Goal: Transaction & Acquisition: Obtain resource

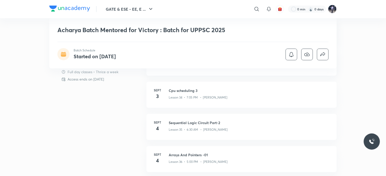
scroll to position [152, 0]
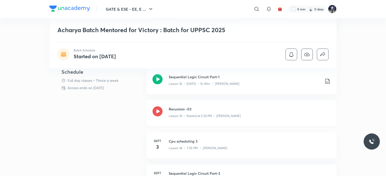
click at [162, 111] on icon at bounding box center [157, 111] width 10 height 10
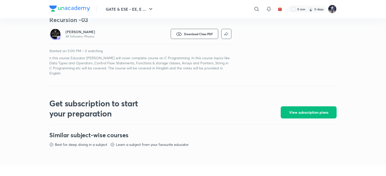
scroll to position [177, 0]
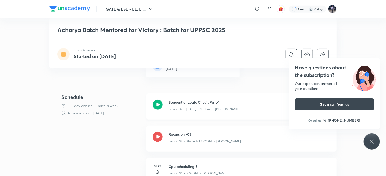
scroll to position [76, 0]
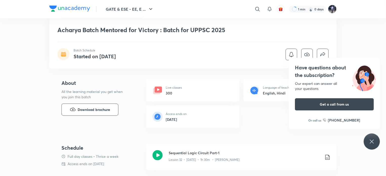
click at [371, 140] on icon at bounding box center [371, 141] width 6 height 6
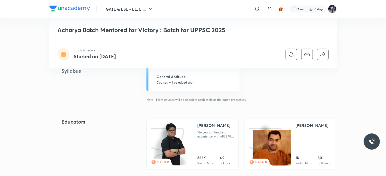
scroll to position [329, 0]
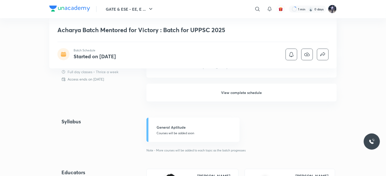
click at [237, 95] on h6 "View complete schedule" at bounding box center [241, 93] width 190 height 18
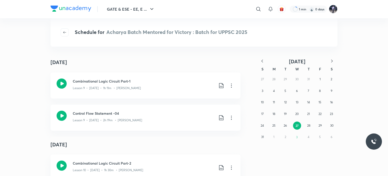
click at [272, 79] on div "27 28 29 30 31 1 2 3 4 5 6 7 8 9 10 11 12 13 14 15 16 17 18 19 20 21 22 23 24 2…" at bounding box center [297, 107] width 81 height 69
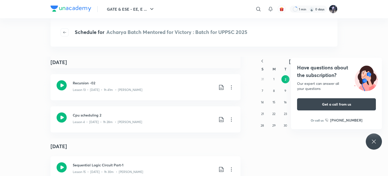
scroll to position [1169, 0]
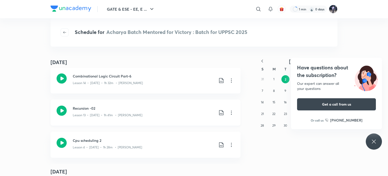
click at [218, 113] on icon at bounding box center [221, 112] width 6 height 6
click at [199, 126] on h6 "Download PDF" at bounding box center [188, 124] width 25 height 5
click at [184, 139] on p "With annotation" at bounding box center [181, 139] width 26 height 5
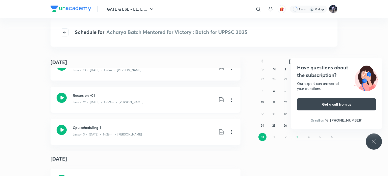
scroll to position [1043, 0]
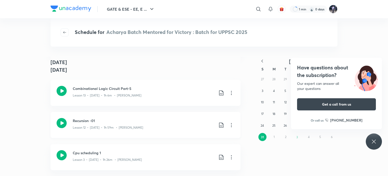
click at [220, 123] on icon at bounding box center [221, 125] width 6 height 6
click at [194, 136] on h6 "Download PDF" at bounding box center [188, 136] width 25 height 5
click at [181, 154] on li "With annotation" at bounding box center [193, 151] width 58 height 9
click at [184, 150] on p "With annotation" at bounding box center [181, 151] width 26 height 5
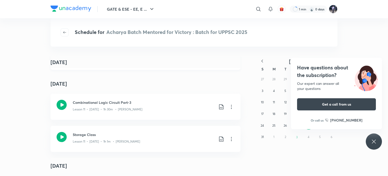
scroll to position [765, 0]
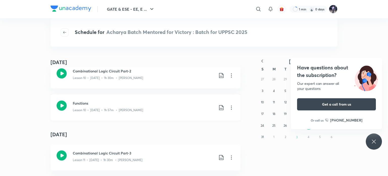
click at [218, 107] on icon at bounding box center [221, 107] width 6 height 6
click at [176, 144] on p "Without annotation" at bounding box center [183, 143] width 31 height 5
click at [221, 106] on icon at bounding box center [221, 107] width 4 height 5
click at [189, 133] on p "With annotation" at bounding box center [181, 134] width 26 height 5
